Goal: Navigation & Orientation: Find specific page/section

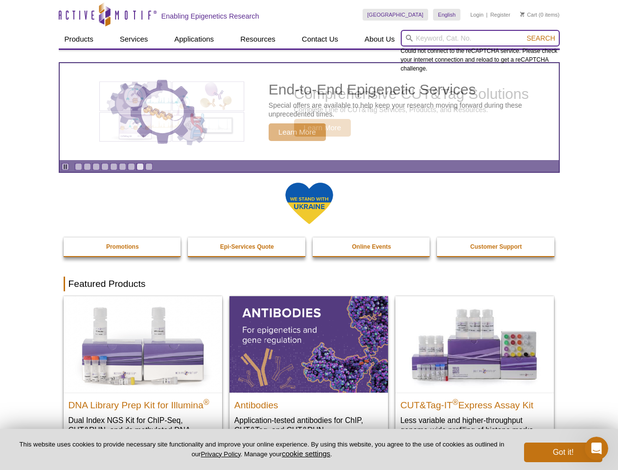
click at [480, 38] on input "search" at bounding box center [480, 38] width 159 height 17
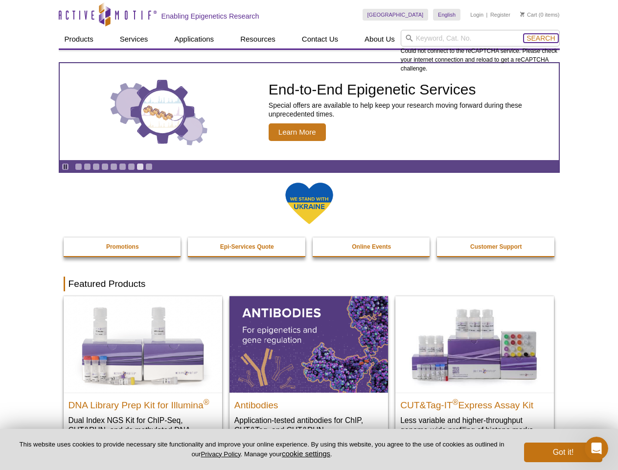
click at [541, 38] on span "Search" at bounding box center [541, 38] width 28 height 8
click at [65, 166] on icon "Pause" at bounding box center [65, 166] width 6 height 6
click at [78, 166] on link "Go to slide 1" at bounding box center [78, 166] width 7 height 7
click at [87, 166] on link "Go to slide 2" at bounding box center [87, 166] width 7 height 7
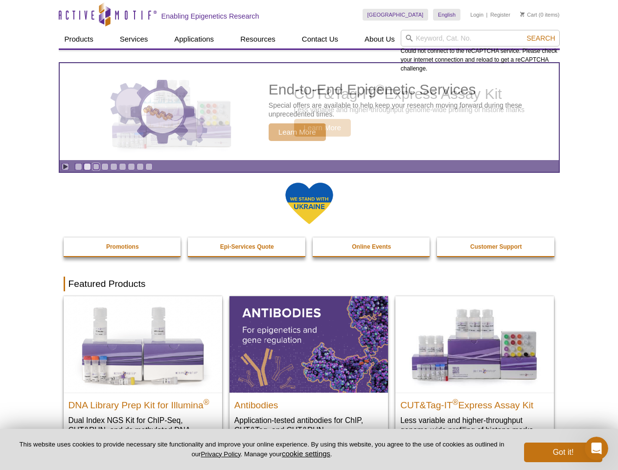
click at [96, 166] on link "Go to slide 3" at bounding box center [95, 166] width 7 height 7
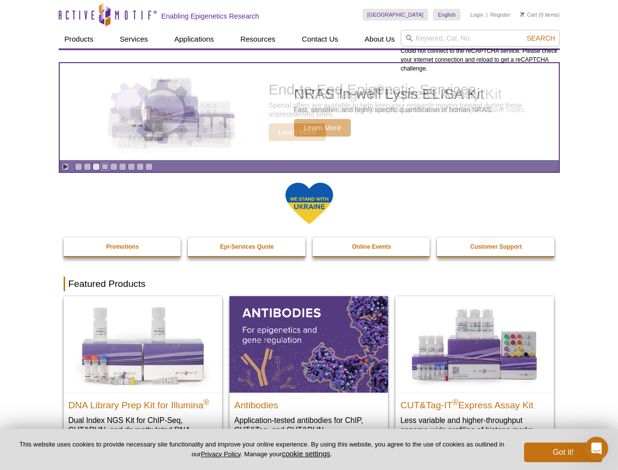
click at [105, 166] on link "Go to slide 4" at bounding box center [104, 166] width 7 height 7
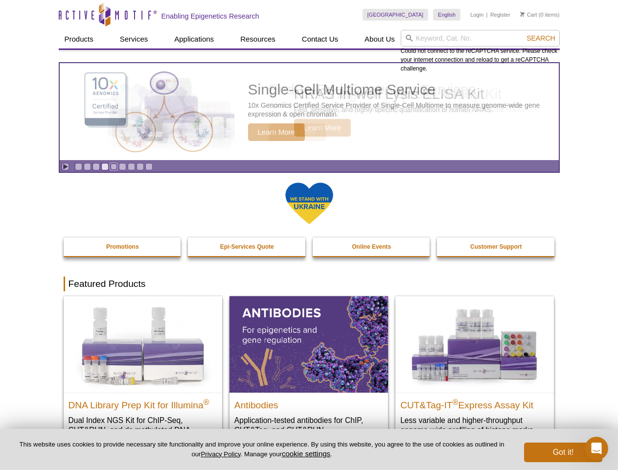
click at [114, 166] on link "Go to slide 5" at bounding box center [113, 166] width 7 height 7
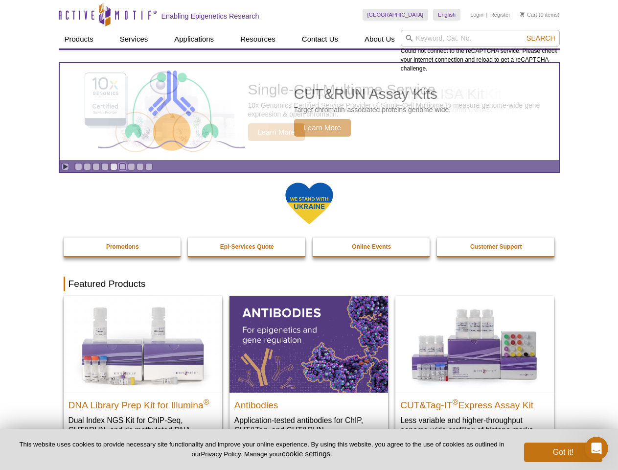
click at [122, 166] on link "Go to slide 6" at bounding box center [122, 166] width 7 height 7
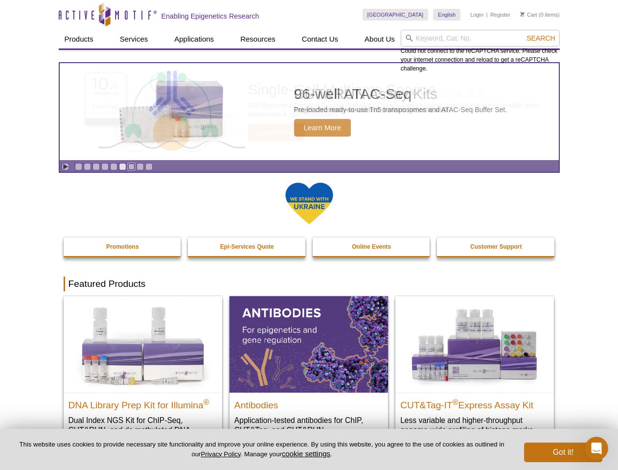
click at [131, 166] on link "Go to slide 7" at bounding box center [131, 166] width 7 height 7
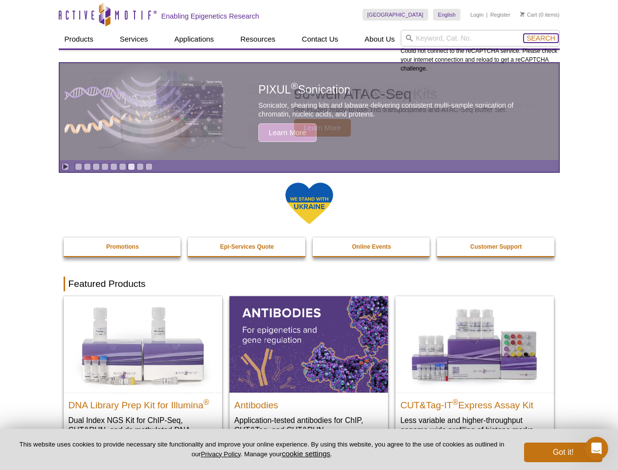
click at [541, 38] on span "Search" at bounding box center [541, 38] width 28 height 8
